Goal: Information Seeking & Learning: Learn about a topic

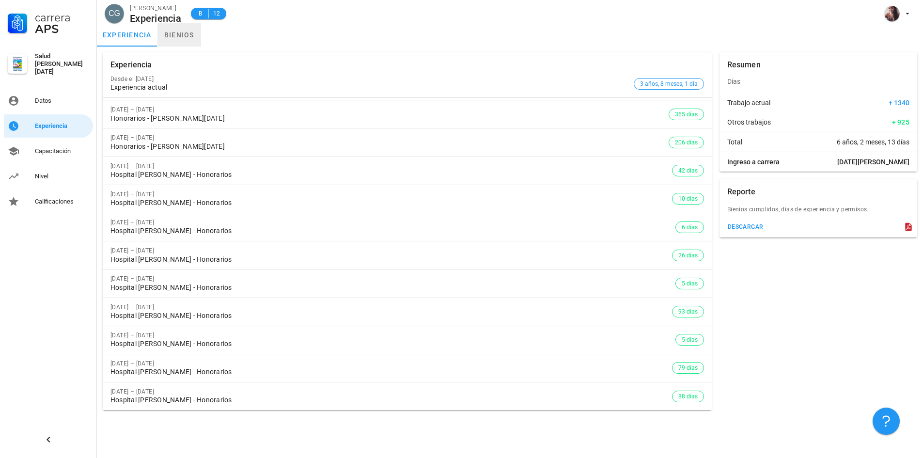
click at [196, 45] on link "bienios" at bounding box center [179, 34] width 44 height 23
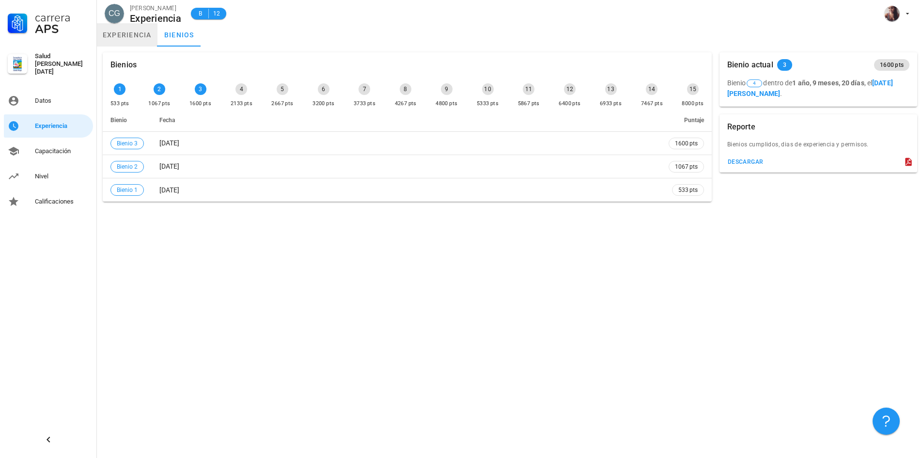
click at [129, 43] on link "experiencia" at bounding box center [127, 34] width 61 height 23
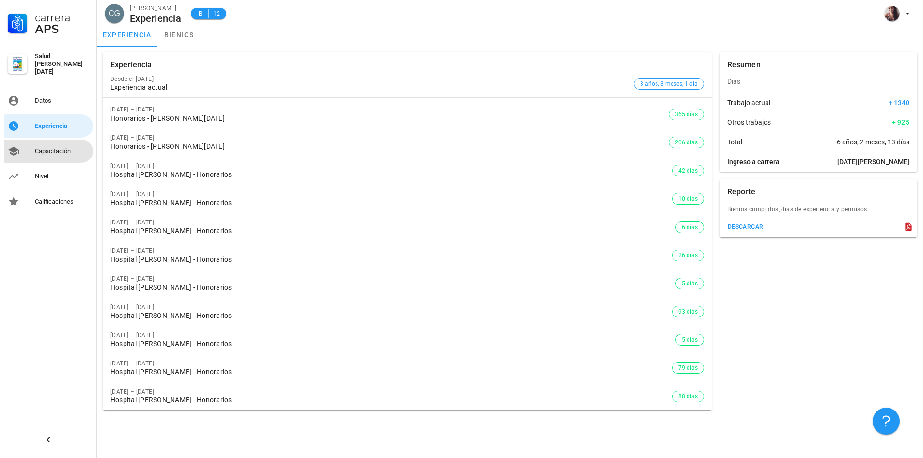
click at [57, 153] on div "Capacitación" at bounding box center [62, 151] width 54 height 16
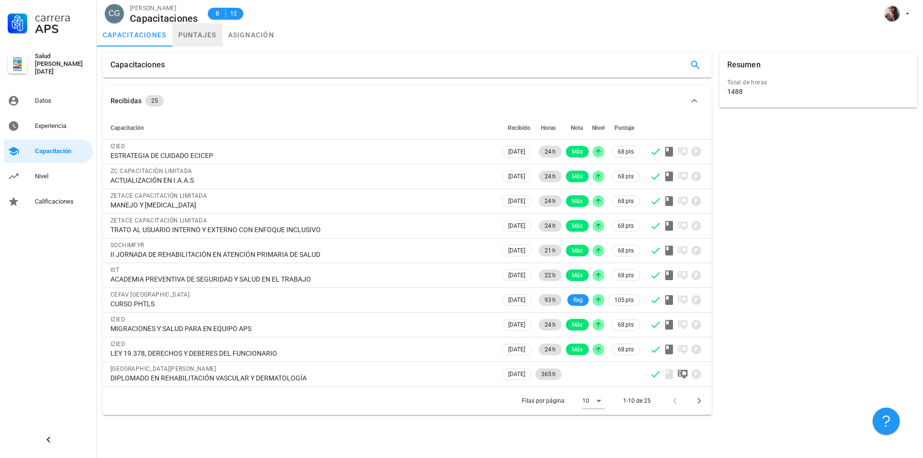
click at [215, 36] on link "puntajes" at bounding box center [197, 34] width 50 height 23
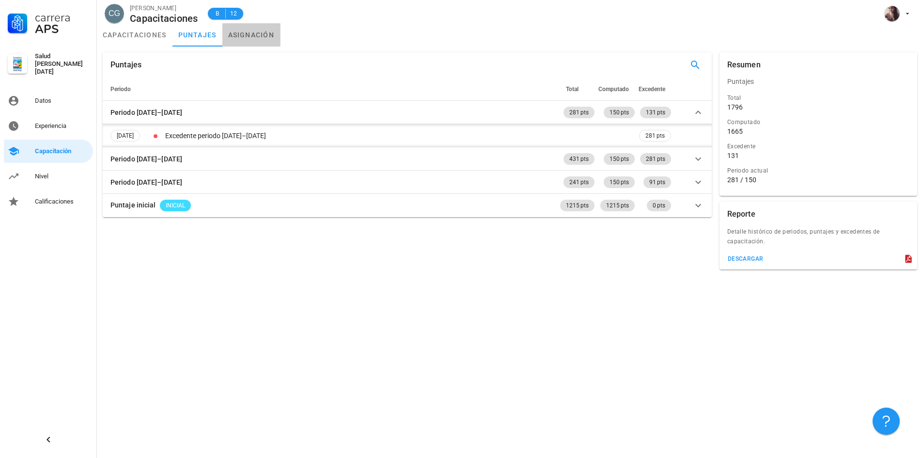
click at [233, 35] on link "asignación" at bounding box center [251, 34] width 58 height 23
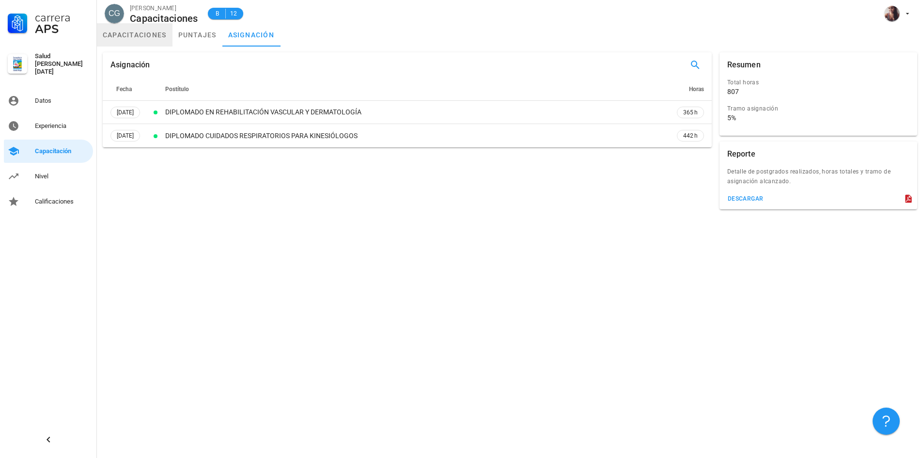
click at [124, 31] on link "capacitaciones" at bounding box center [135, 34] width 76 height 23
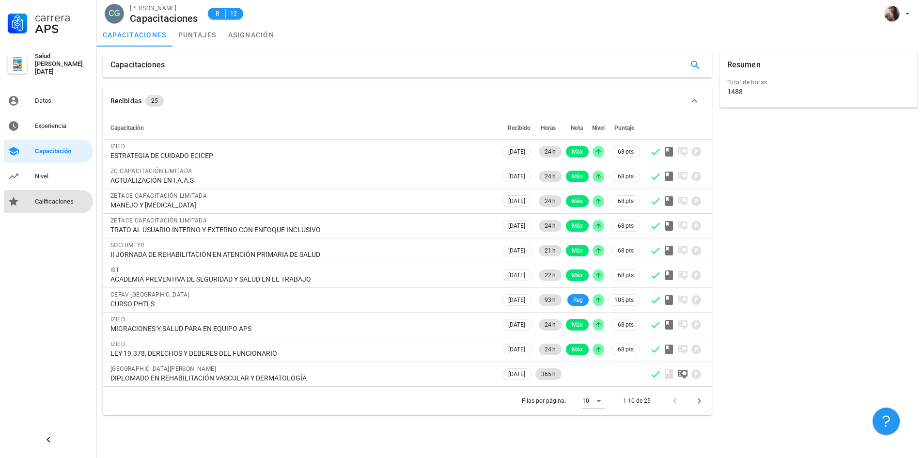
click at [50, 203] on div "Calificaciones" at bounding box center [62, 202] width 54 height 16
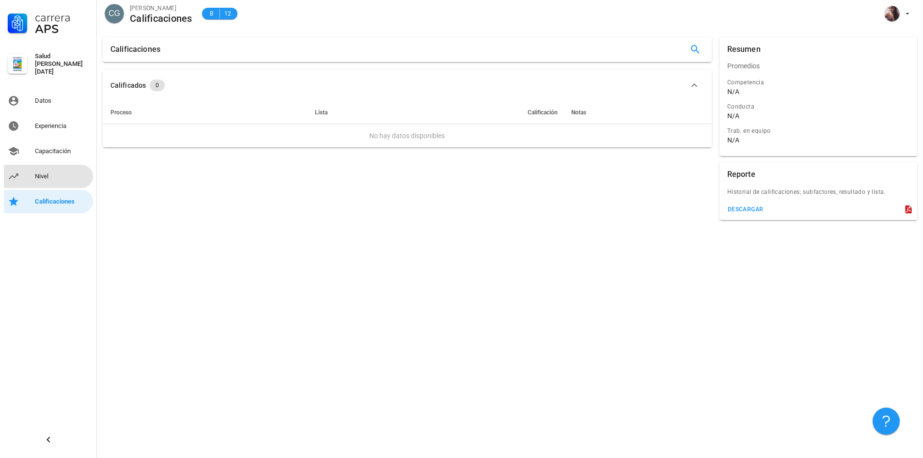
click at [44, 169] on div "Nivel" at bounding box center [62, 177] width 54 height 16
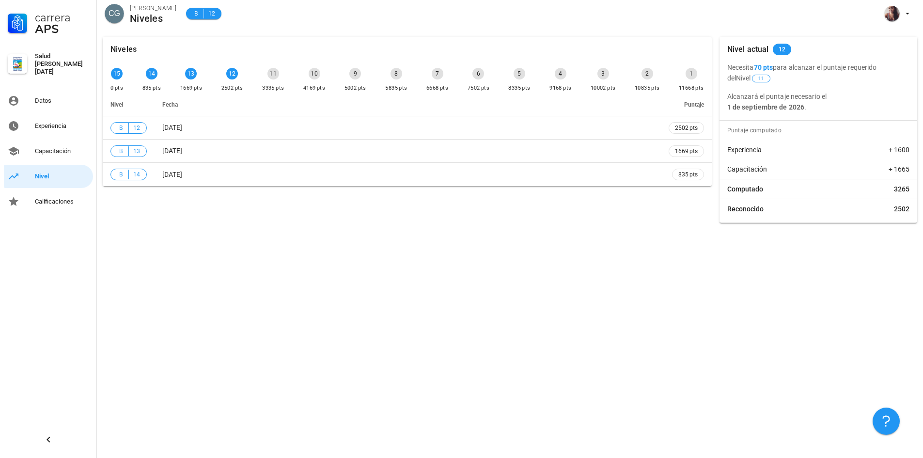
click at [642, 228] on div "Niveles 15 0 pts 14 835 pts 13 1669 pts 12 2502 pts 11 3335 pts 10 4169 pts 9 5…" at bounding box center [510, 130] width 826 height 198
click at [520, 257] on div "Niveles 15 0 pts 14 835 pts 13 1669 pts 12 2502 pts 11 3335 pts 10 4169 pts 9 5…" at bounding box center [510, 244] width 826 height 427
click at [39, 98] on div "Datos" at bounding box center [62, 101] width 54 height 8
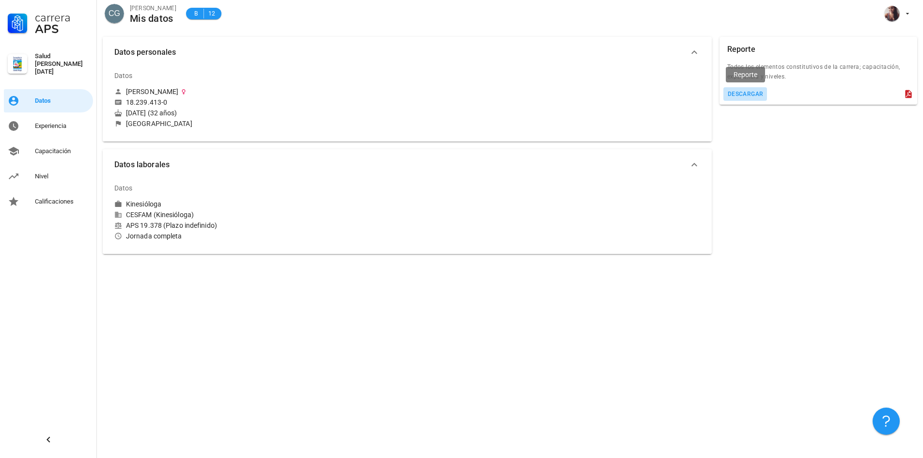
click at [751, 95] on div "descargar" at bounding box center [745, 94] width 36 height 7
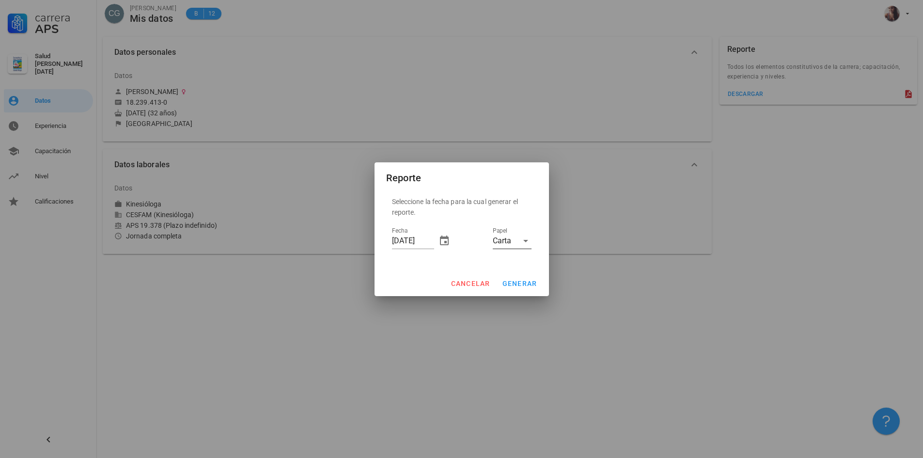
click at [524, 241] on icon at bounding box center [526, 241] width 12 height 12
click at [524, 241] on div "Carta" at bounding box center [512, 248] width 39 height 23
click at [523, 281] on span "generar" at bounding box center [519, 284] width 35 height 8
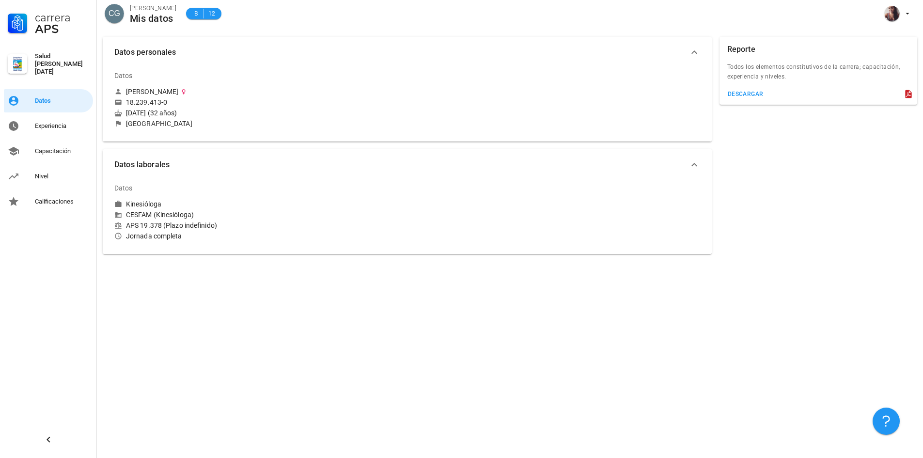
click at [181, 294] on div "Datos personales Datos [PERSON_NAME] 18.239.413-0 [DATE] (32 años) Chile Datos …" at bounding box center [510, 244] width 826 height 427
click at [49, 127] on div "Experiencia" at bounding box center [62, 126] width 54 height 16
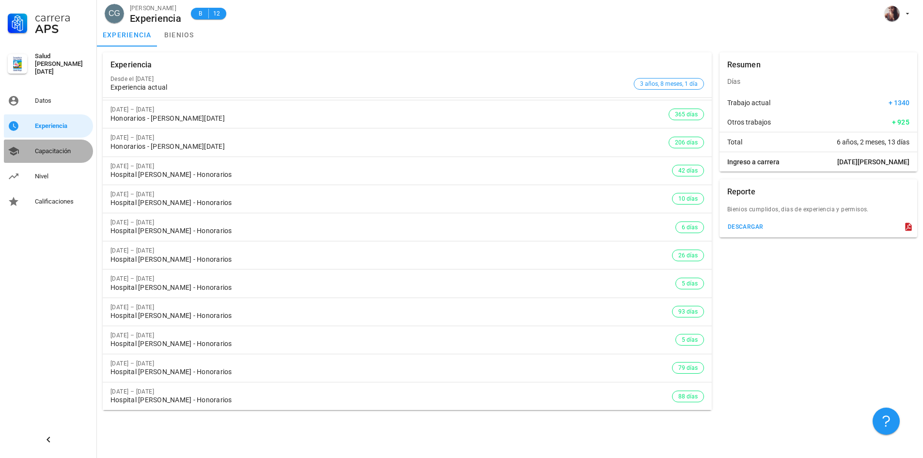
click at [65, 147] on div "Capacitación" at bounding box center [62, 151] width 54 height 8
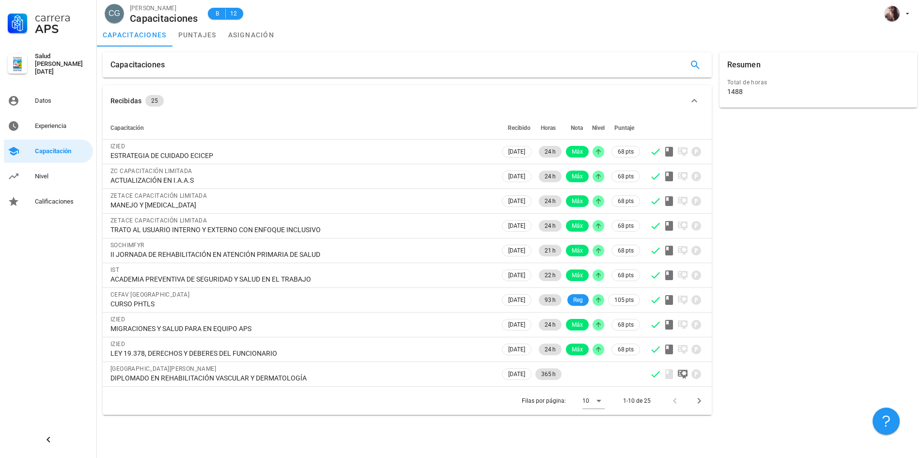
click at [726, 412] on div "Resumen Total de horas 1488" at bounding box center [818, 233] width 205 height 370
click at [698, 406] on button "Página siguiente" at bounding box center [698, 400] width 17 height 17
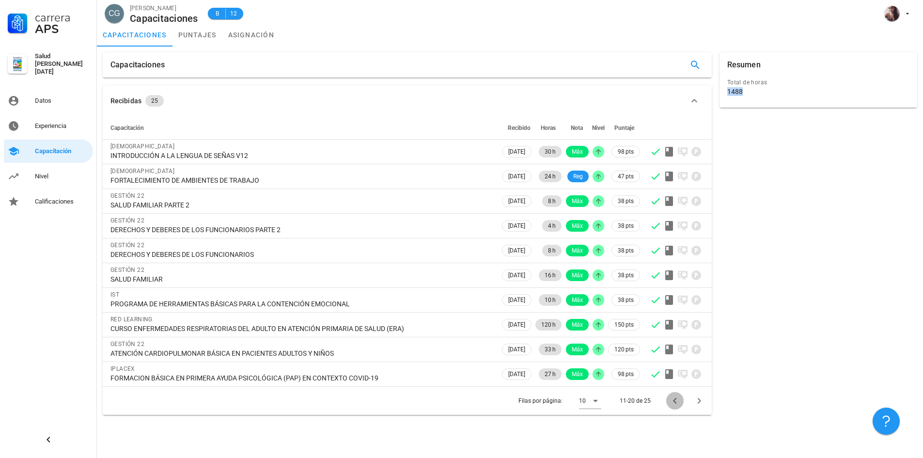
click at [677, 403] on icon "Página anterior" at bounding box center [675, 401] width 12 height 12
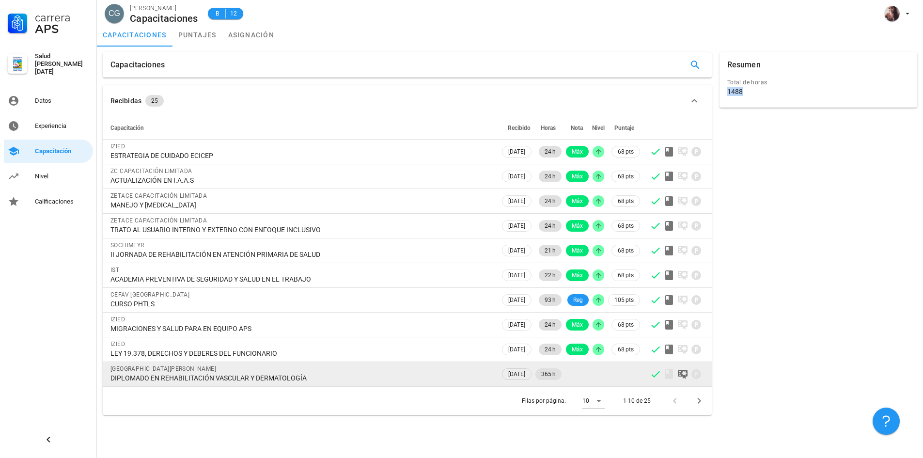
drag, startPoint x: 111, startPoint y: 144, endPoint x: 376, endPoint y: 383, distance: 357.1
click at [376, 383] on tbody "IZIED ESTRATEGIA DE CUIDADO ECICEP [DATE] 24 h Máx 68 pts ZC CAPACITACIÓN LIMIT…" at bounding box center [407, 263] width 609 height 247
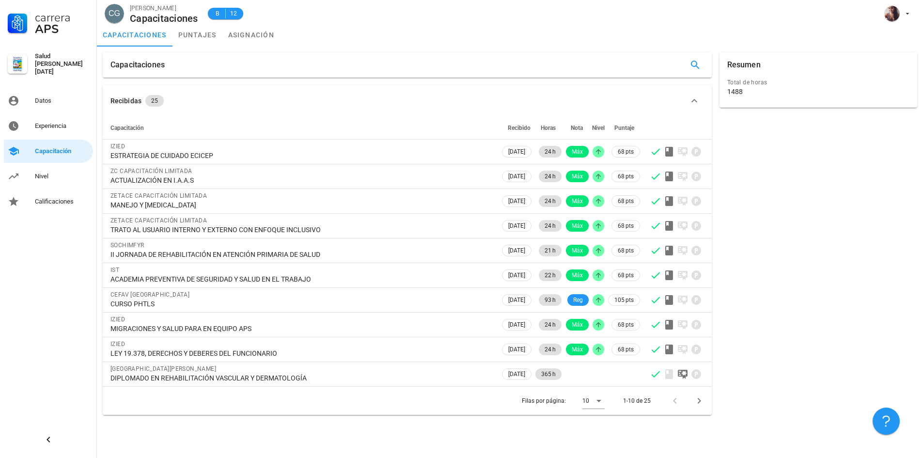
click at [751, 250] on div "Resumen Total de horas 1488" at bounding box center [818, 233] width 205 height 370
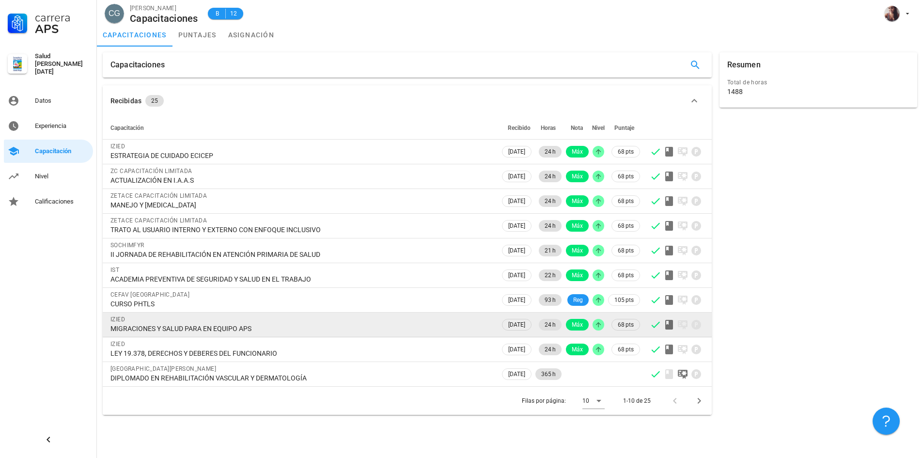
drag, startPoint x: 108, startPoint y: 326, endPoint x: 267, endPoint y: 330, distance: 159.0
click at [267, 330] on td "IZIED MIGRACIONES Y SALUD PARA EN EQUIPO APS" at bounding box center [301, 324] width 397 height 25
click at [267, 330] on div "MIGRACIONES Y SALUD PARA EN EQUIPO APS" at bounding box center [301, 328] width 382 height 9
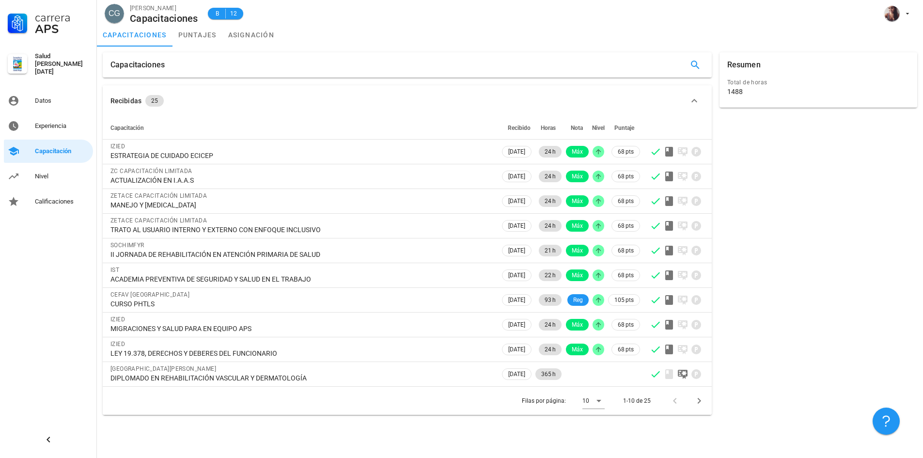
click at [835, 265] on div "Resumen Total de horas 1488" at bounding box center [818, 233] width 205 height 370
click at [702, 399] on icon "Página siguiente" at bounding box center [699, 401] width 12 height 12
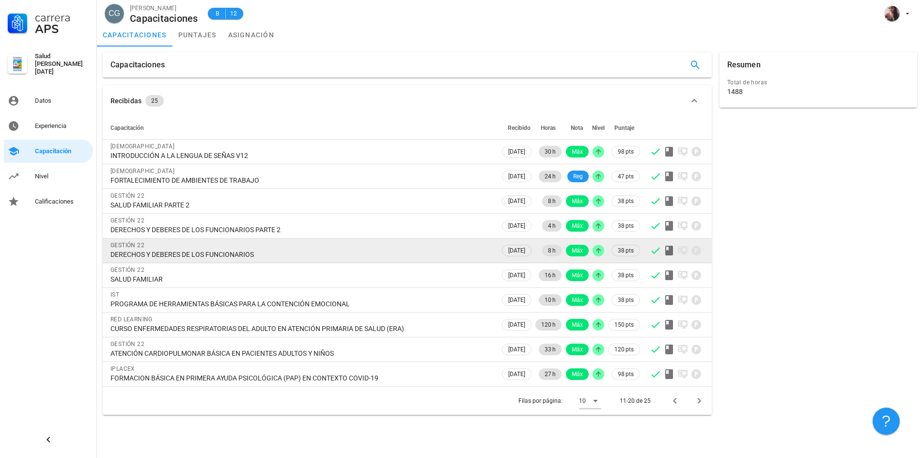
drag, startPoint x: 110, startPoint y: 253, endPoint x: 256, endPoint y: 252, distance: 146.3
click at [256, 252] on td "GESTIÓN 22 DERECHOS Y DEBERES DE LOS FUNCIONARIOS" at bounding box center [301, 250] width 397 height 25
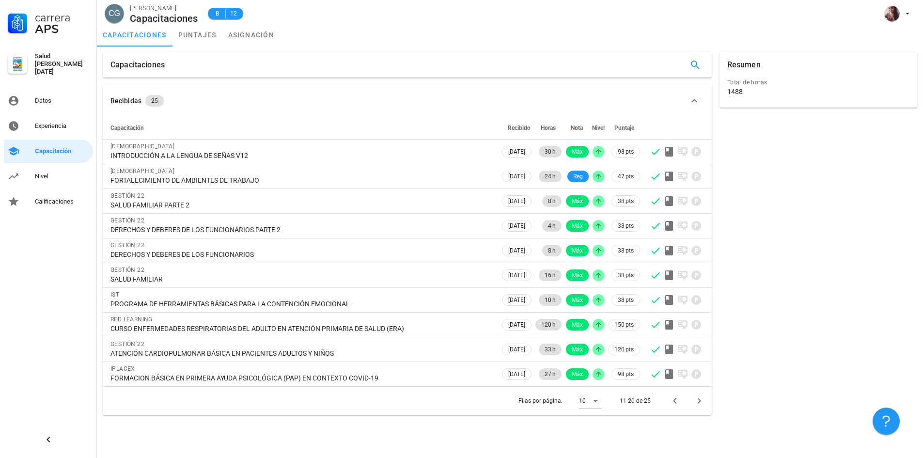
click at [908, 211] on div "Resumen Total de horas 1488" at bounding box center [818, 233] width 205 height 370
drag, startPoint x: 282, startPoint y: 177, endPoint x: 101, endPoint y: 189, distance: 181.6
click at [101, 189] on div "Recibidas 25 Capacitación Recibido Horas Nota Nivel Puntaje BIBLIOREDES INTRODU…" at bounding box center [407, 249] width 617 height 337
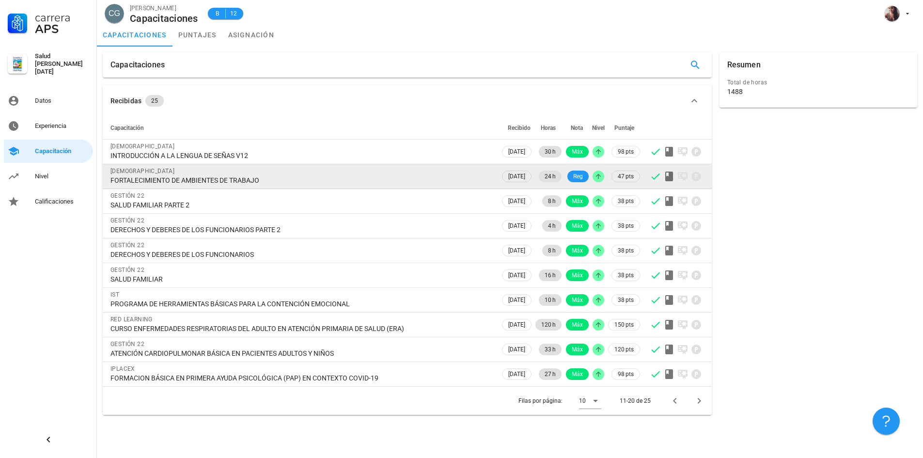
click at [125, 184] on div "FORTALECIMIENTO DE AMBIENTES DE TRABAJO" at bounding box center [301, 180] width 382 height 9
